Goal: Task Accomplishment & Management: Manage account settings

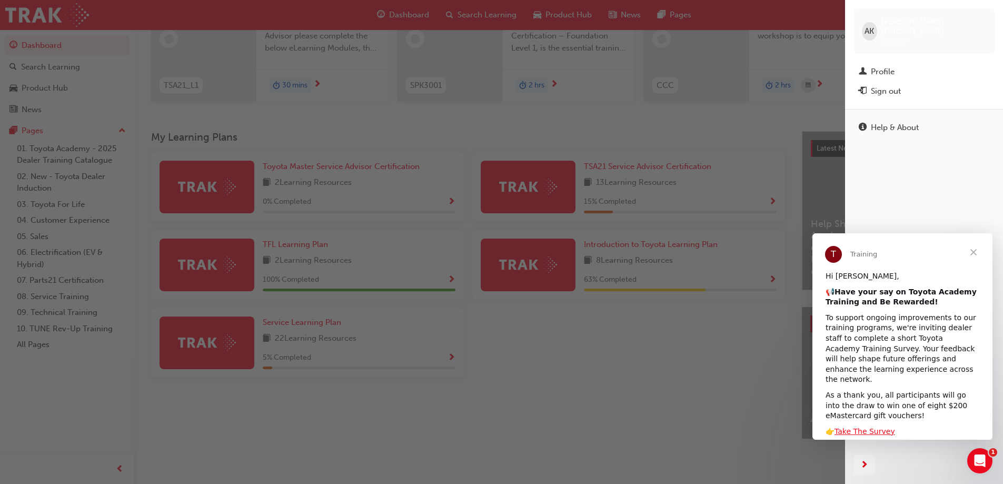
click at [792, 134] on div "button" at bounding box center [422, 242] width 845 height 484
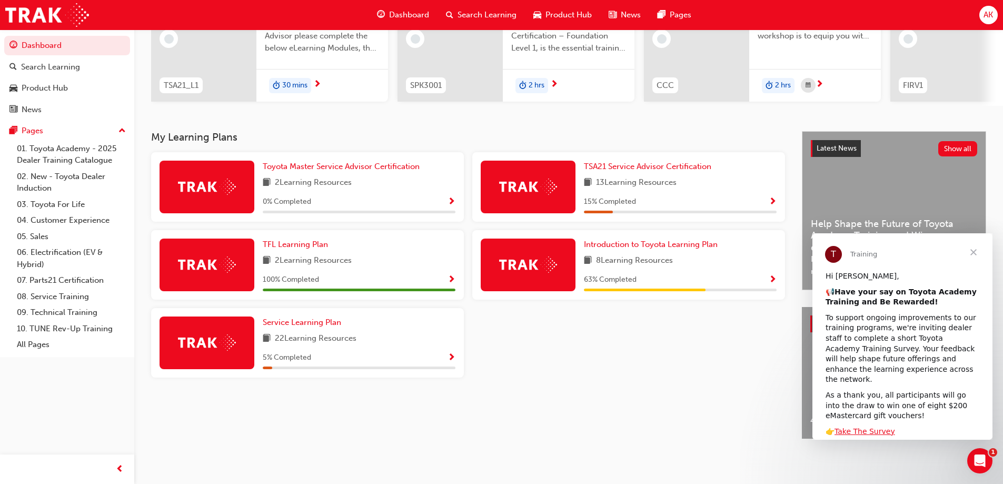
click at [991, 15] on span "AK" at bounding box center [988, 15] width 9 height 12
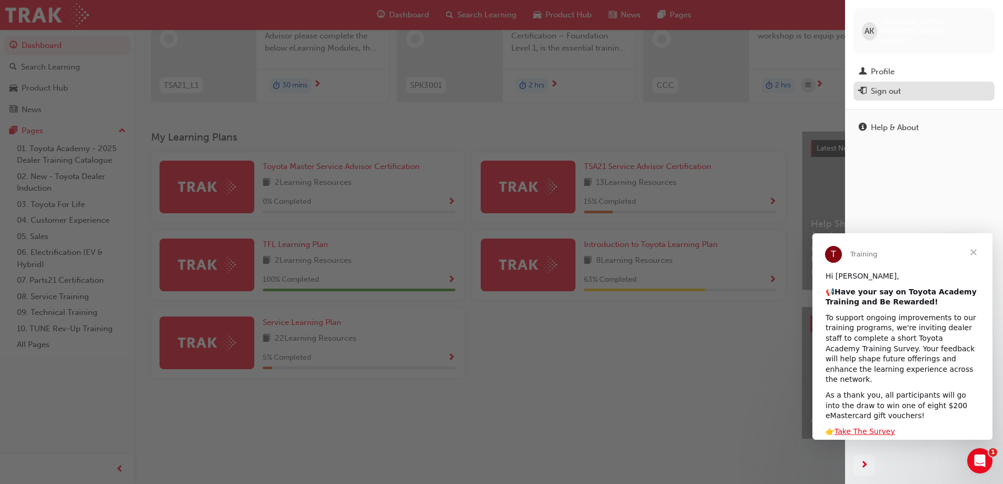
click at [887, 85] on div "Sign out" at bounding box center [886, 91] width 30 height 12
